Goal: Information Seeking & Learning: Learn about a topic

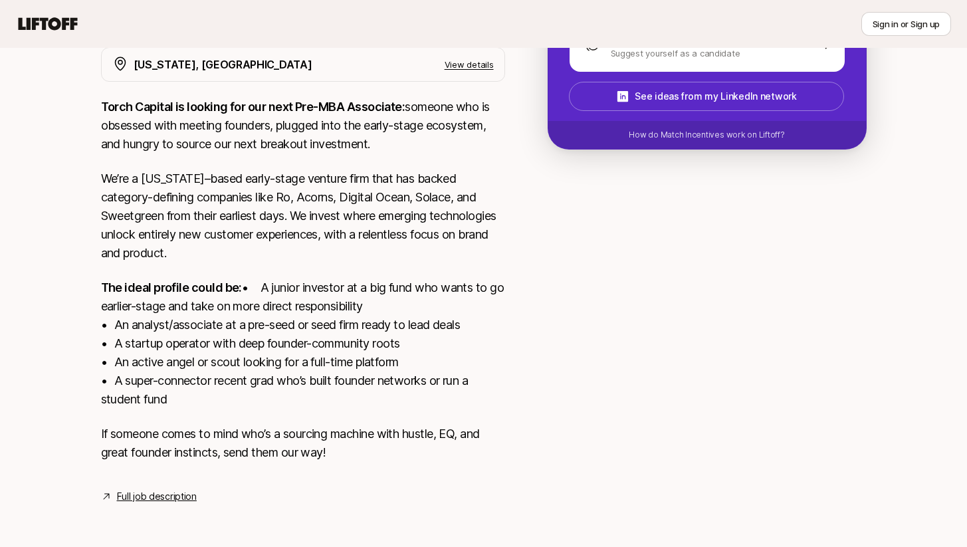
scroll to position [277, 0]
click at [167, 493] on link "Full job description" at bounding box center [157, 496] width 80 height 16
